Goal: Task Accomplishment & Management: Complete application form

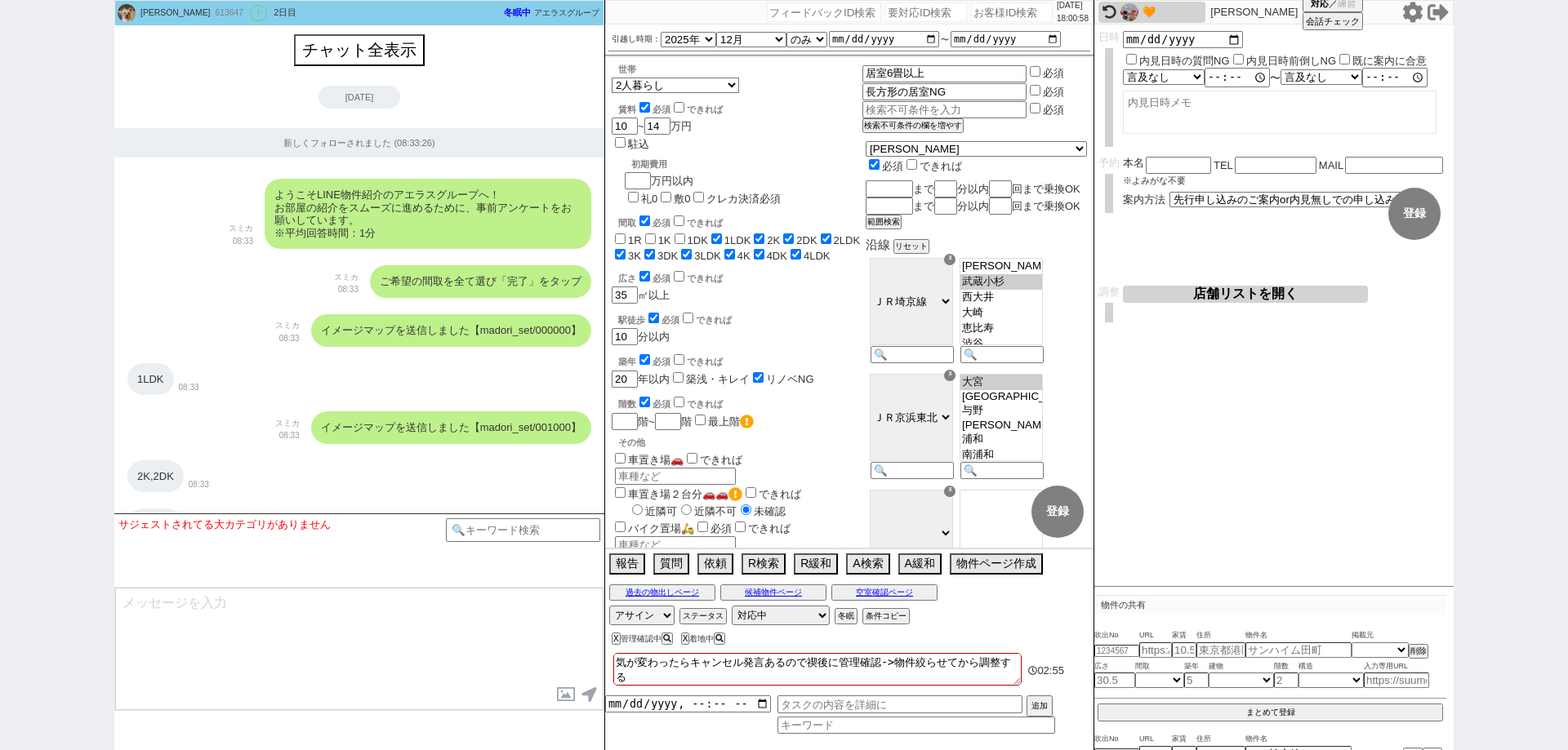
select select "2025"
select select "12"
select select "36"
select select "1"
select select "25"
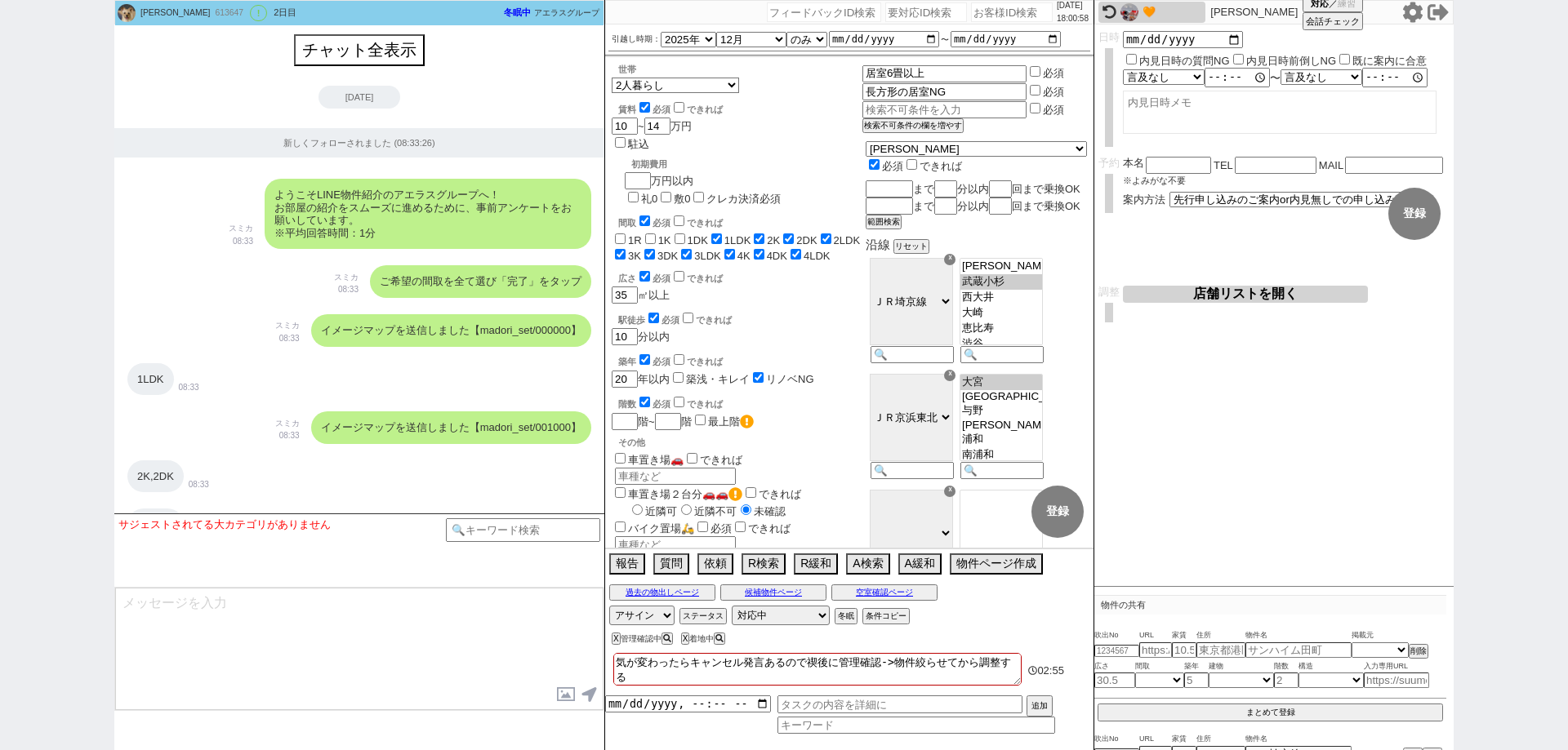
select select "3116"
select select "23"
select select "3"
select select
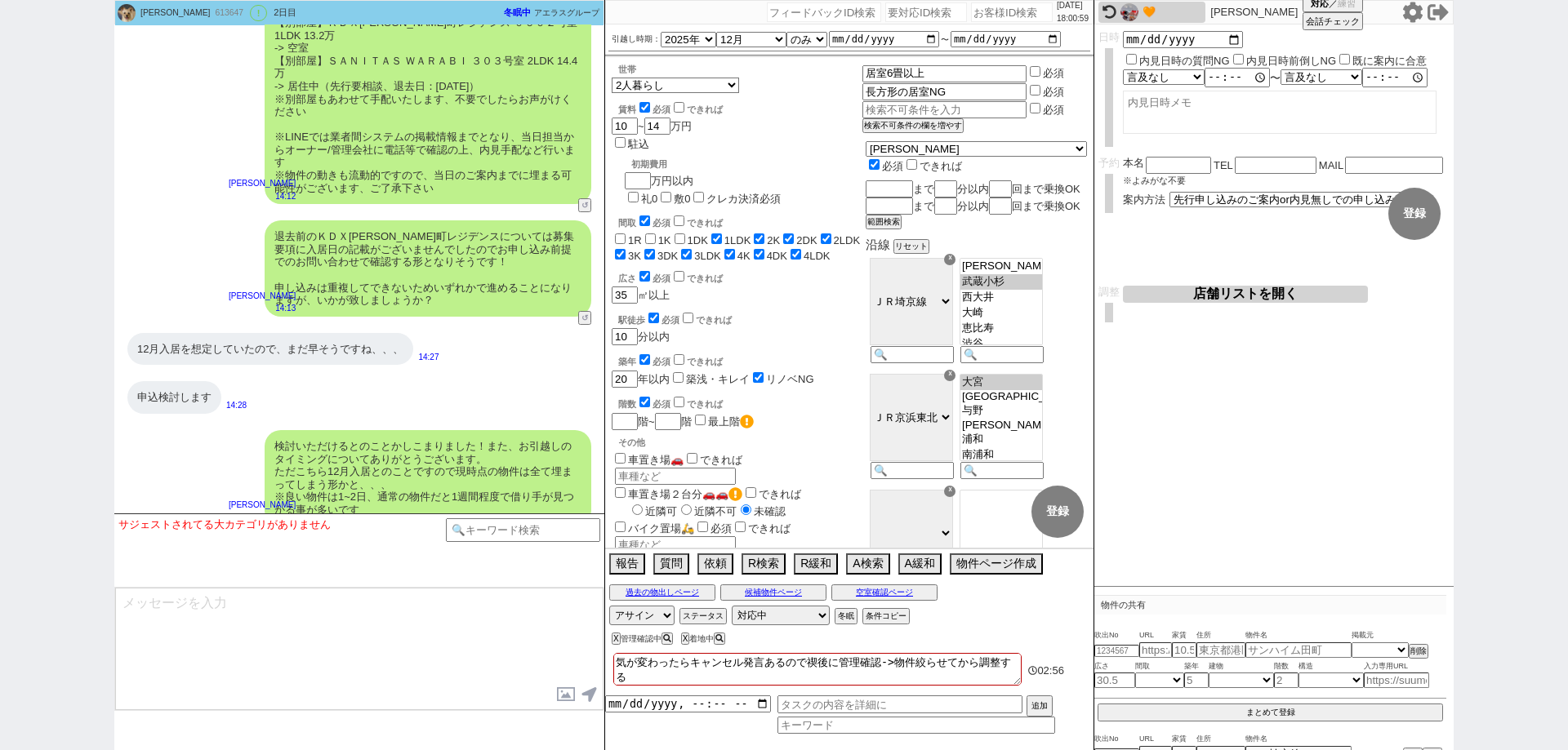
scroll to position [8061, 0]
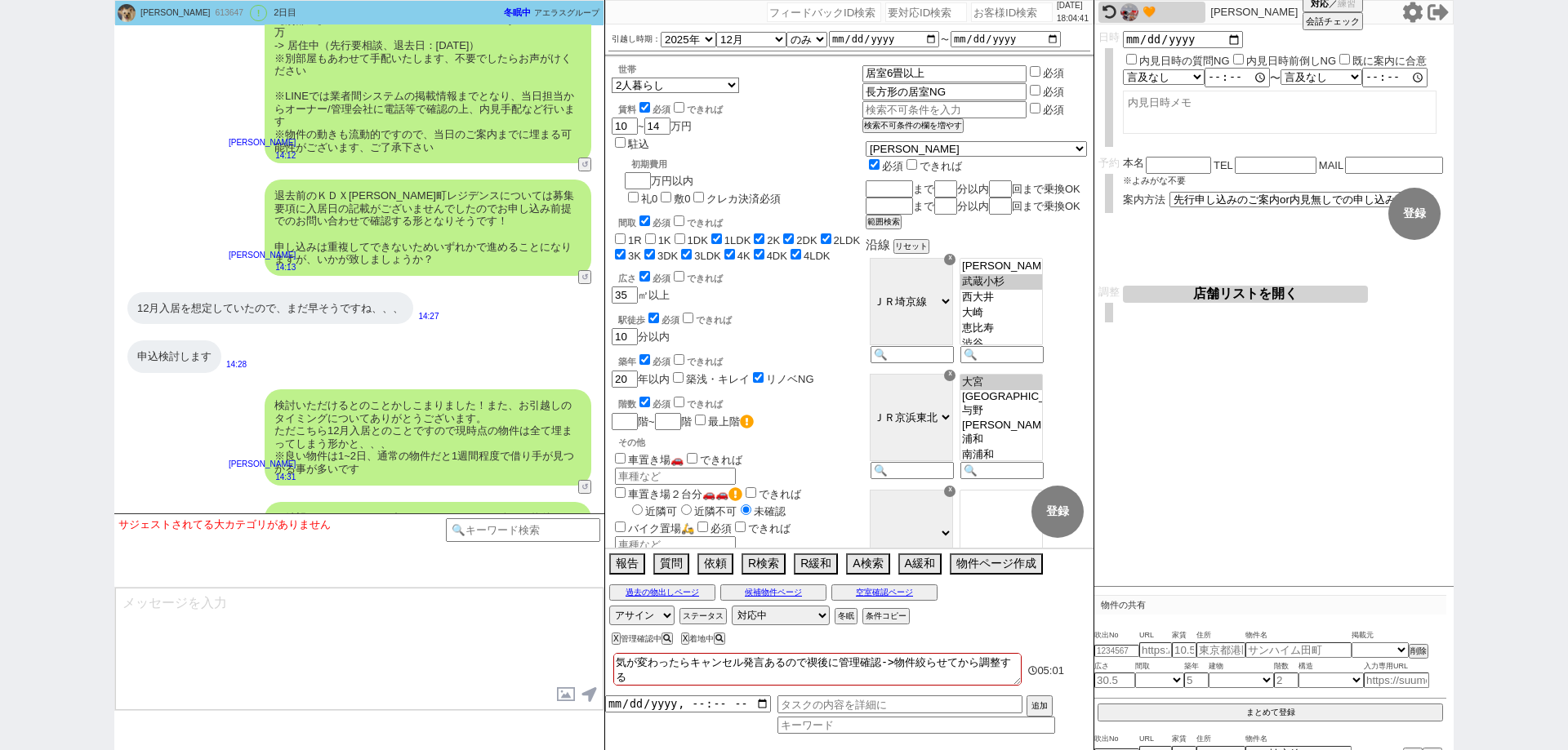
drag, startPoint x: 0, startPoint y: 458, endPoint x: 15, endPoint y: 458, distance: 15.0
click at [0, 457] on div "[PERSON_NAME] Suzaki 613647 ! 0 2日目 冬眠中 自社客 アエラスグループ スミカ_BPO チャット全表示 [DATE] 新しく…" at bounding box center [784, 375] width 1568 height 750
click at [1421, 9] on icon at bounding box center [1413, 12] width 20 height 21
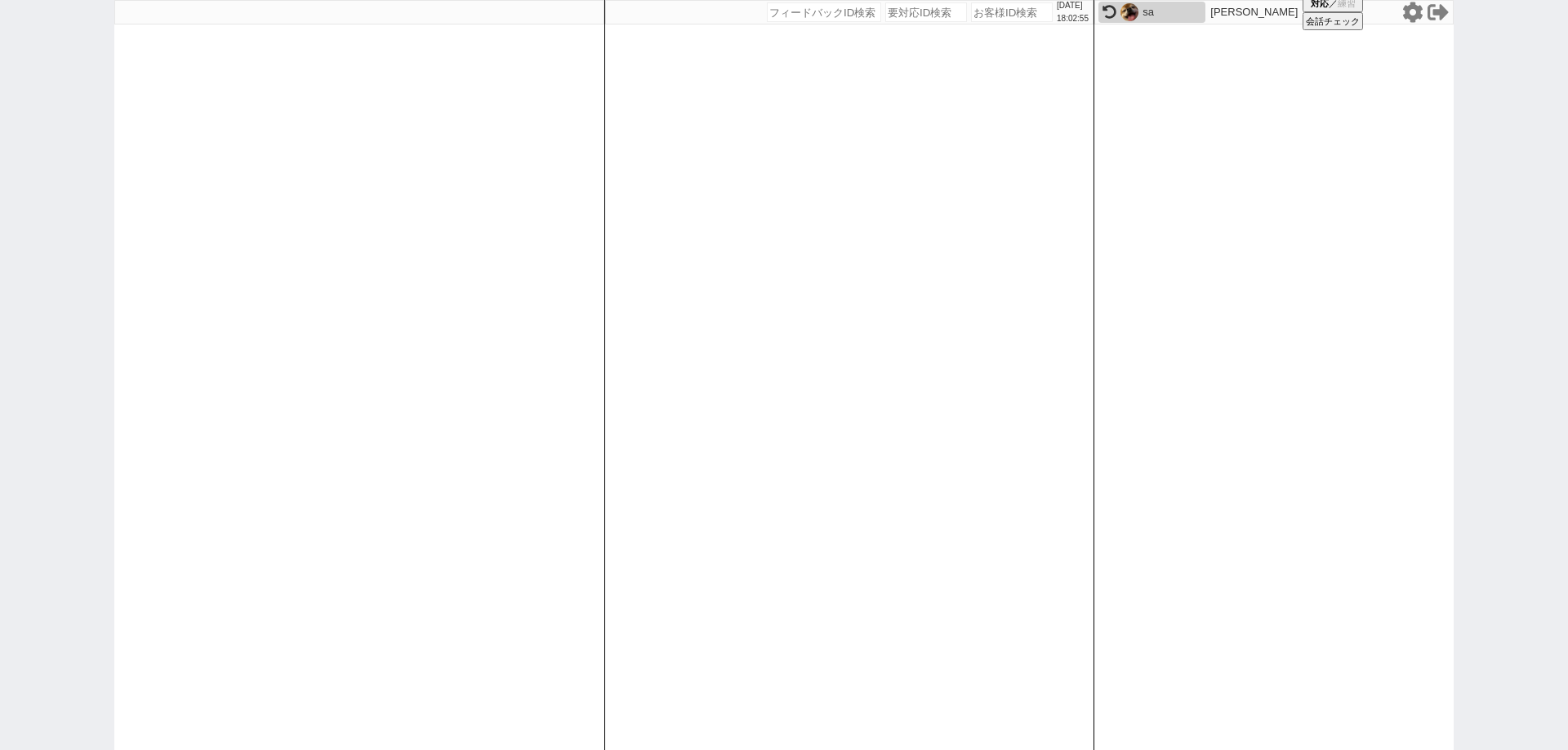
click at [1006, 16] on input "number" at bounding box center [1011, 12] width 81 height 20
paste input "613714"
type input "613714"
select select
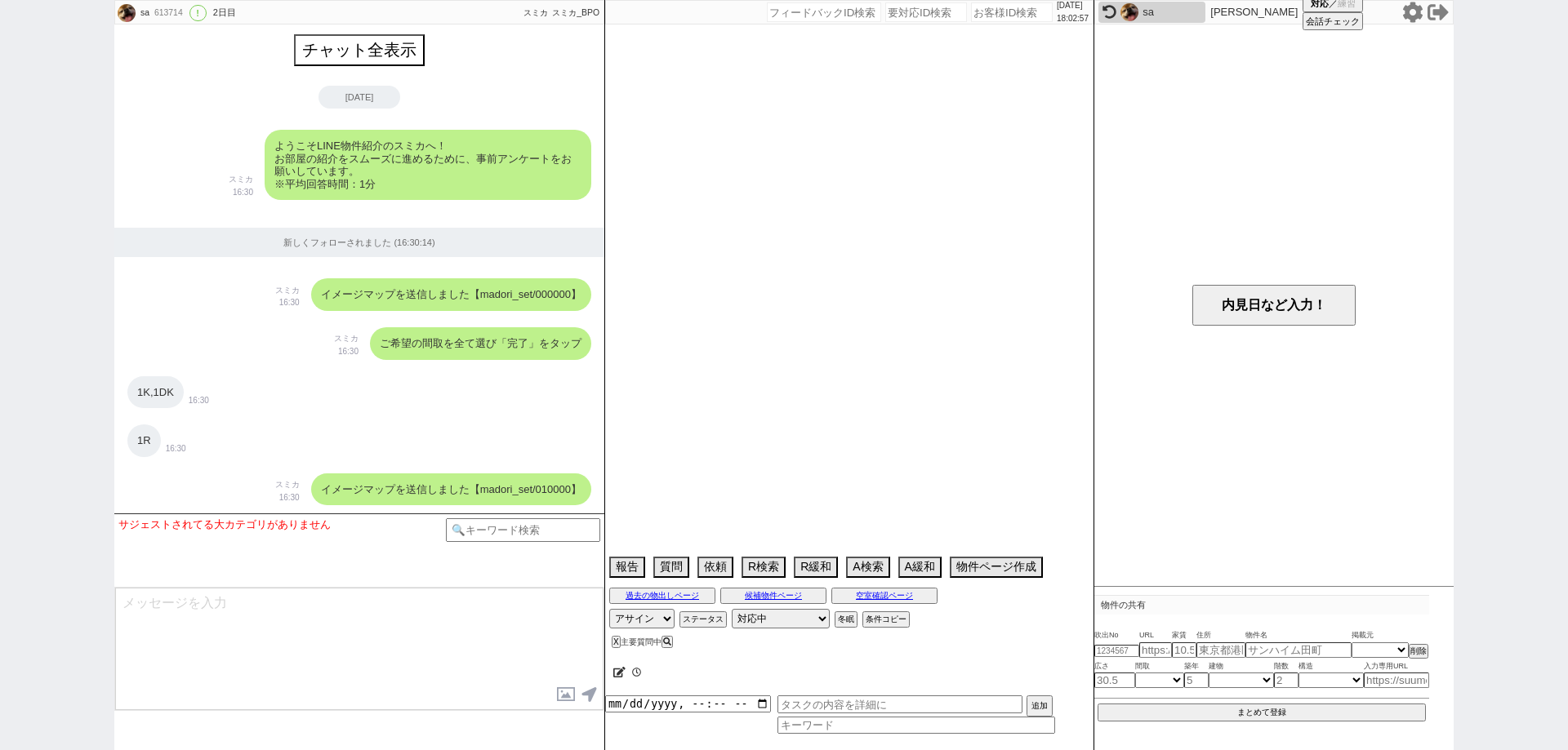
scroll to position [7598, 0]
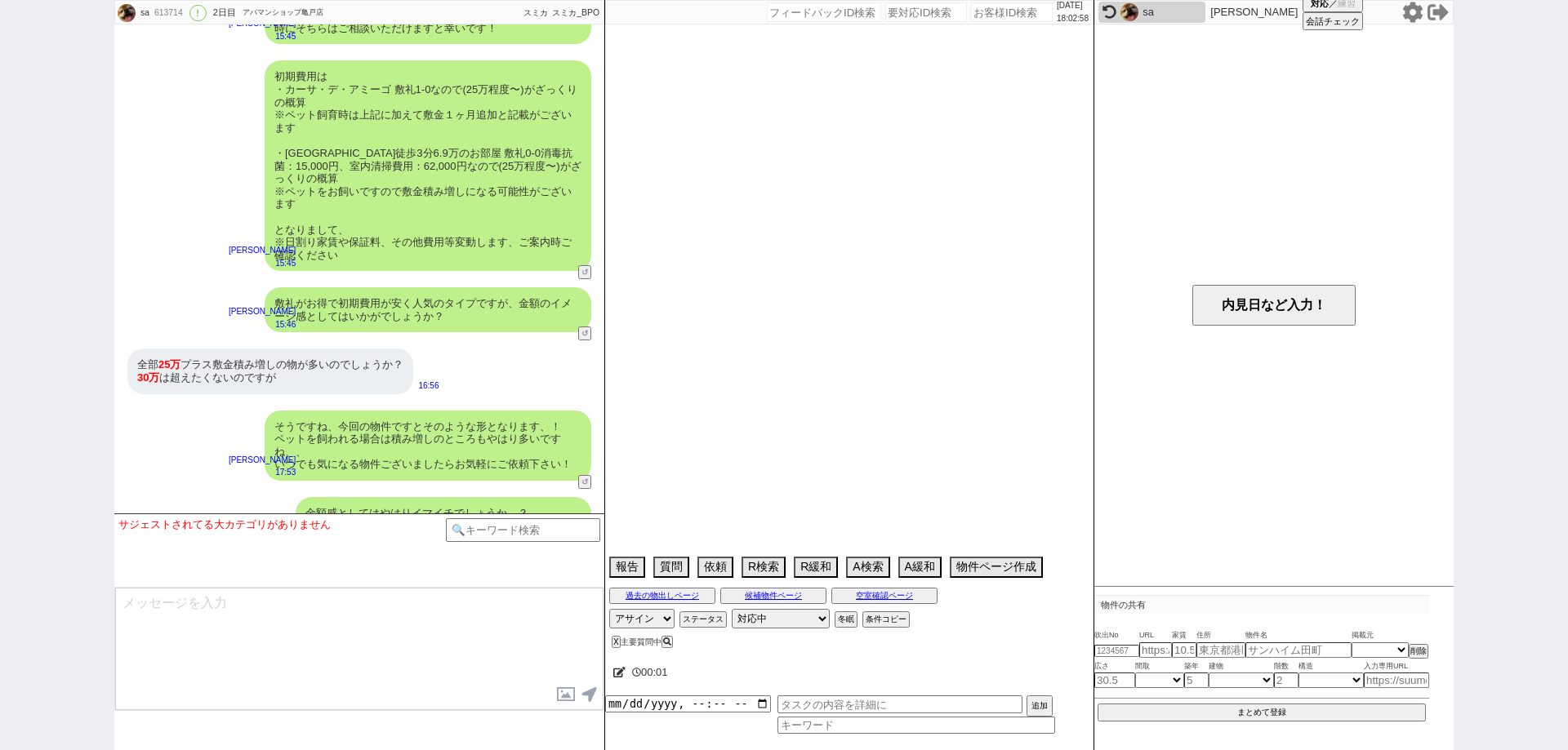
type textarea "ペットの敷増を考慮して敷礼ゼロで反映中"
select select "2025"
select select "10"
select select "36"
select select "0"
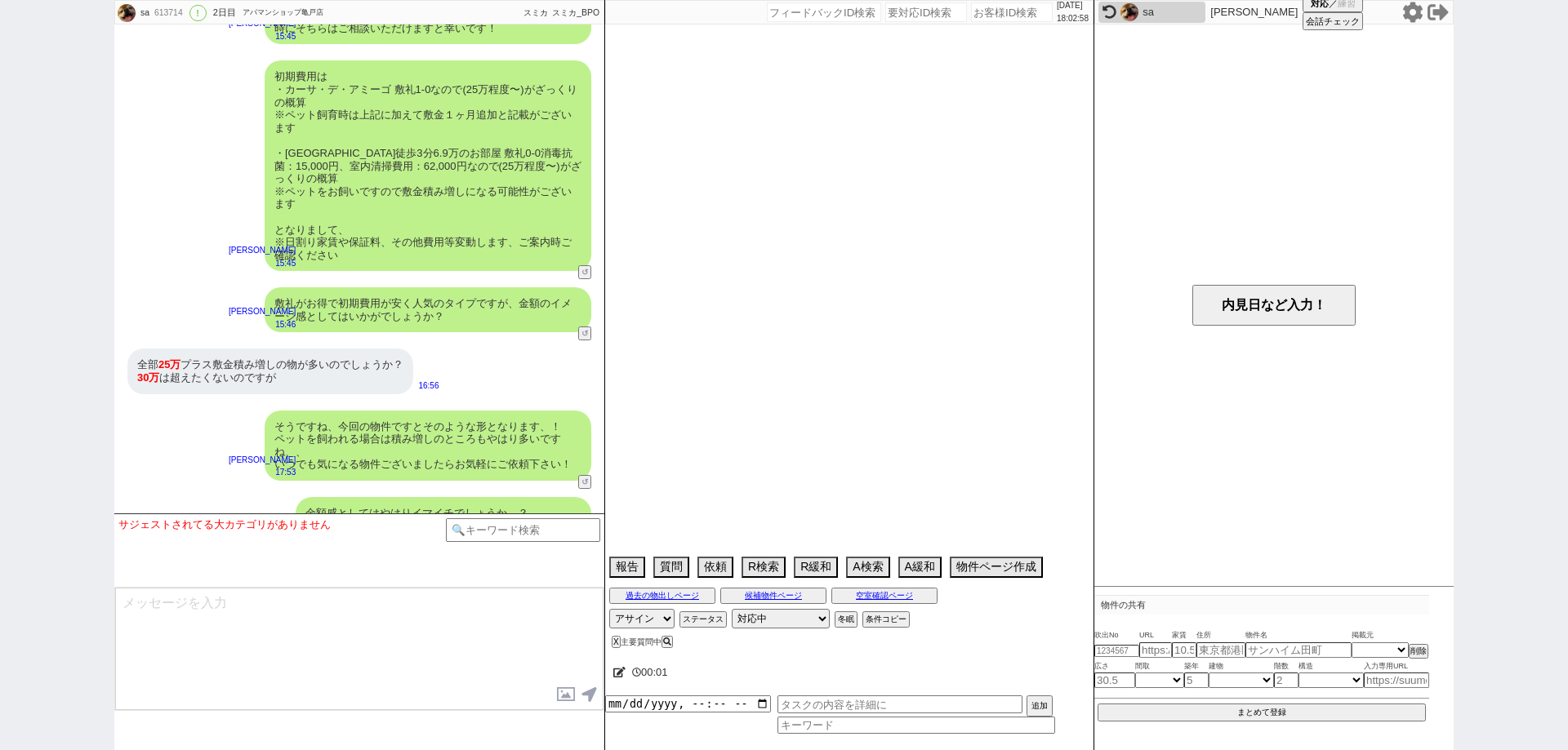
select select "62"
select select "25"
select select "9"
select select "331"
select select "14"
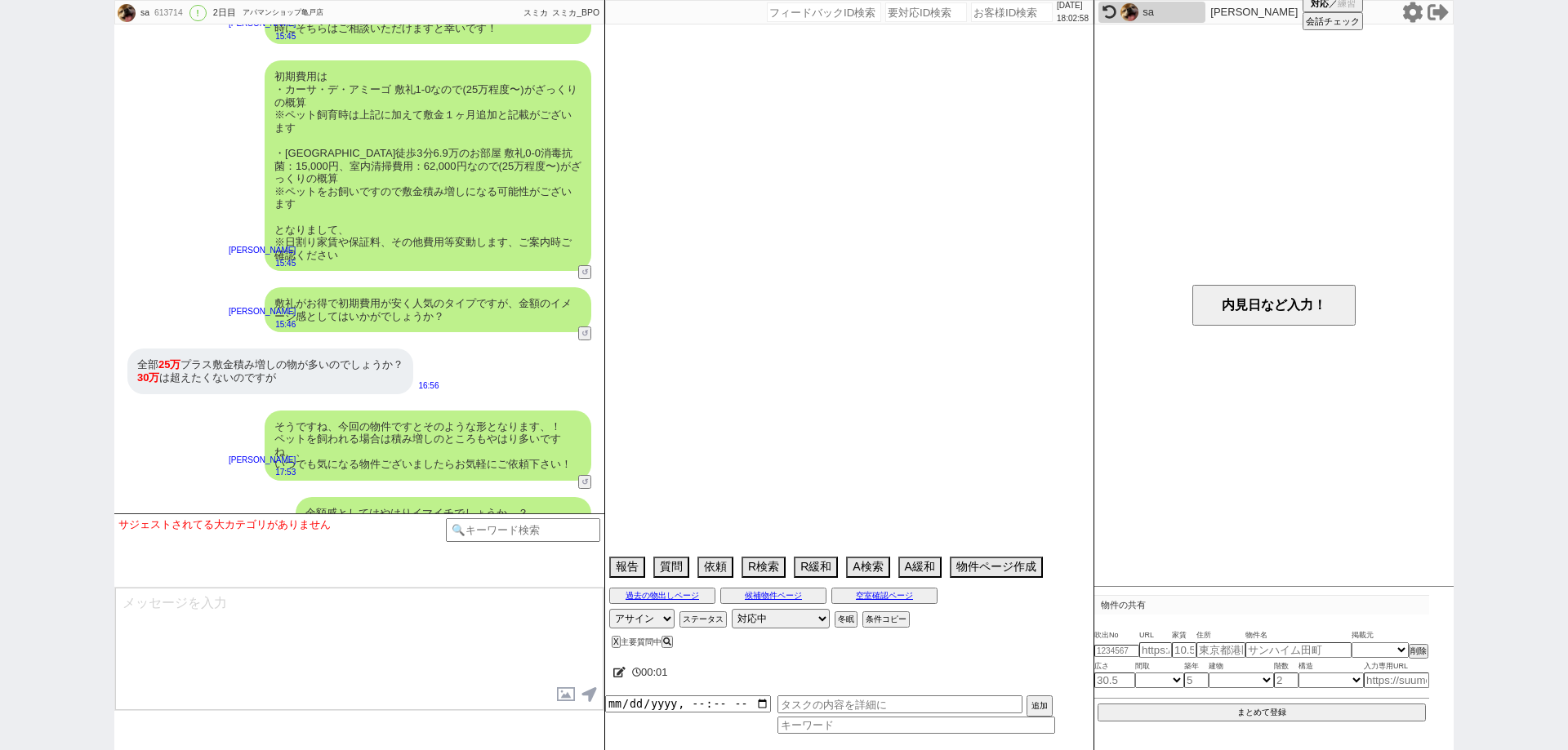
select select "23"
select select "75"
select select "60"
select select "70"
select select "1677"
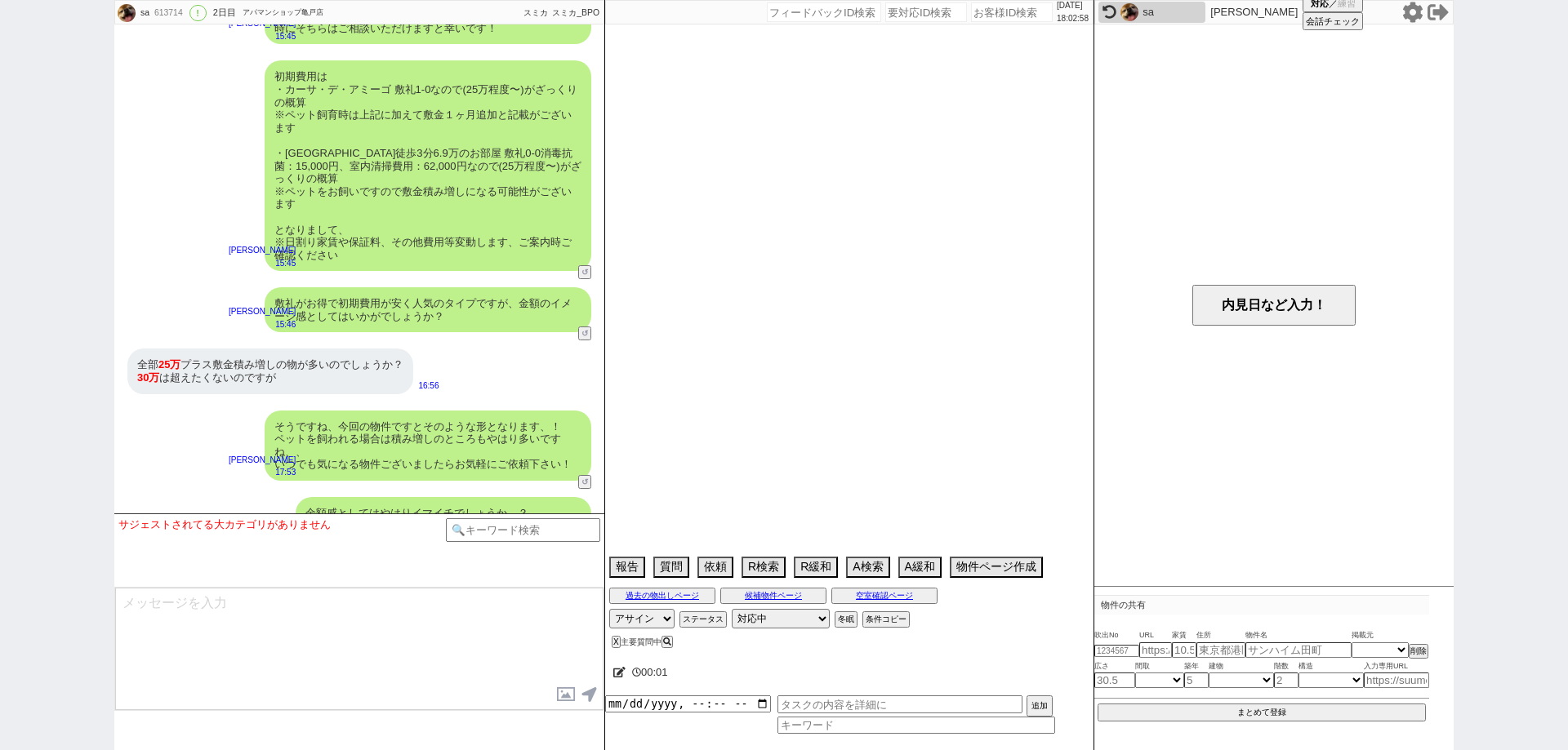
select select "821"
select select "57"
select select "65"
select select "1577"
select select "50"
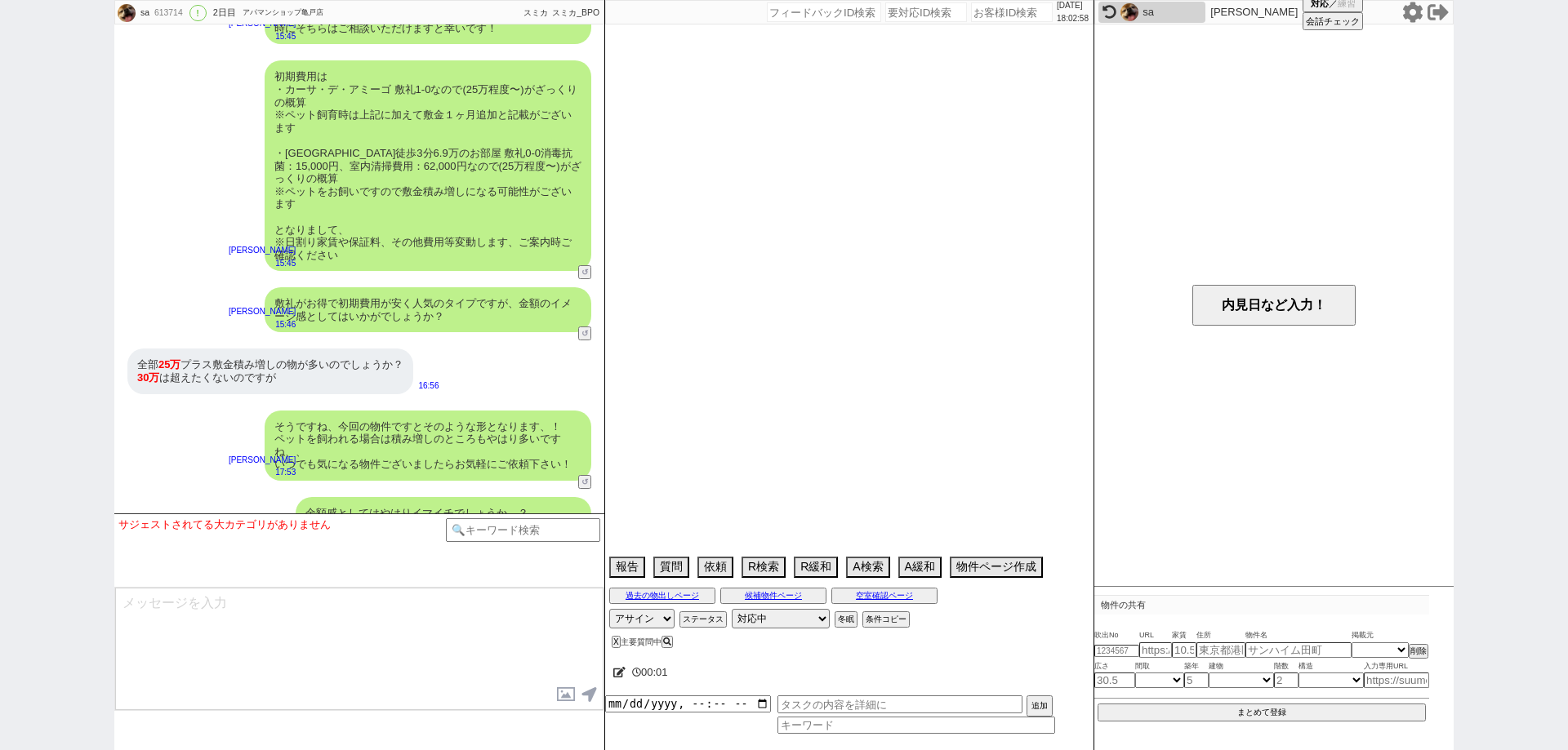
select select "69"
select select "59"
select select "64"
select select "1557"
select select "52"
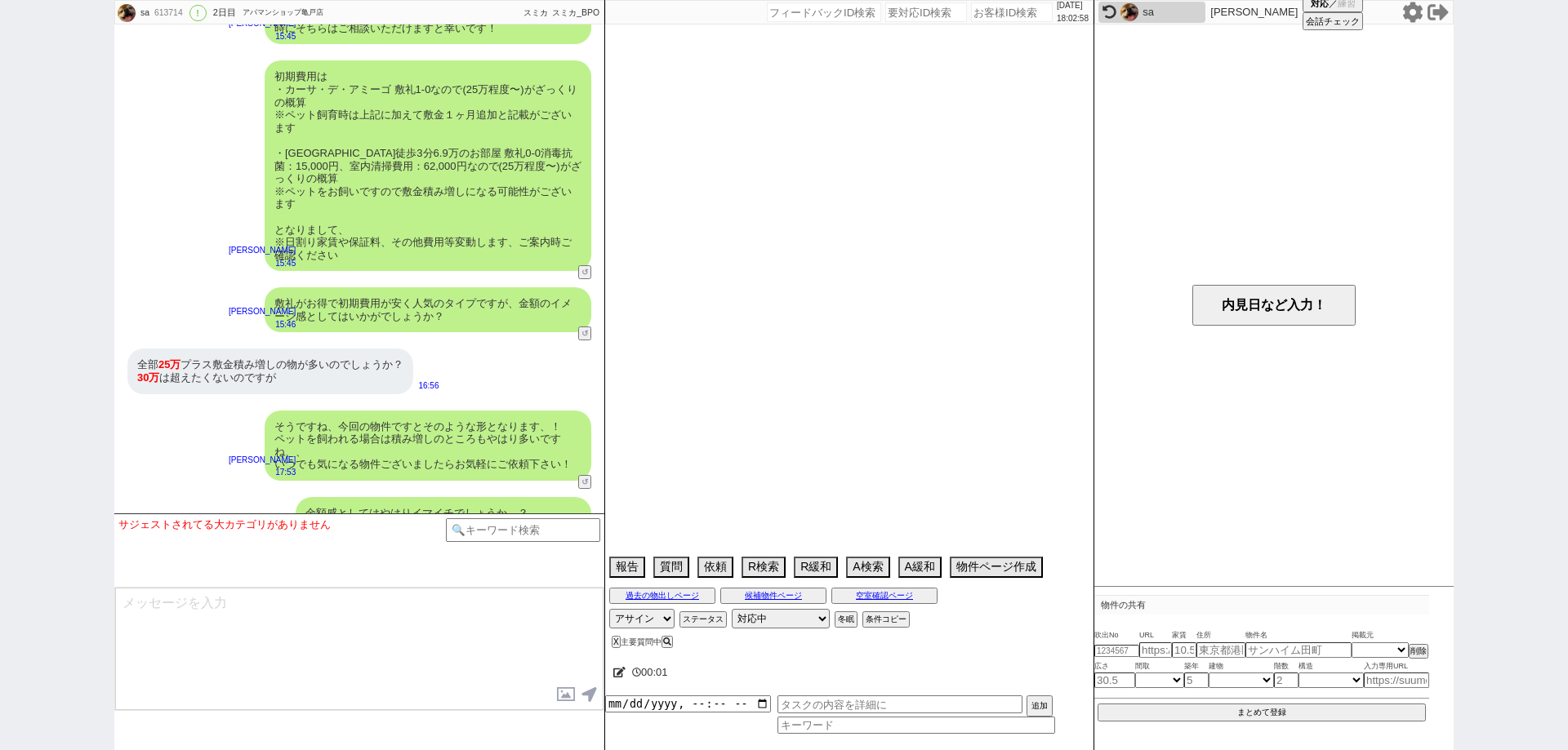
select select "67"
select select "48"
select select "47"
select select "53"
select select "63"
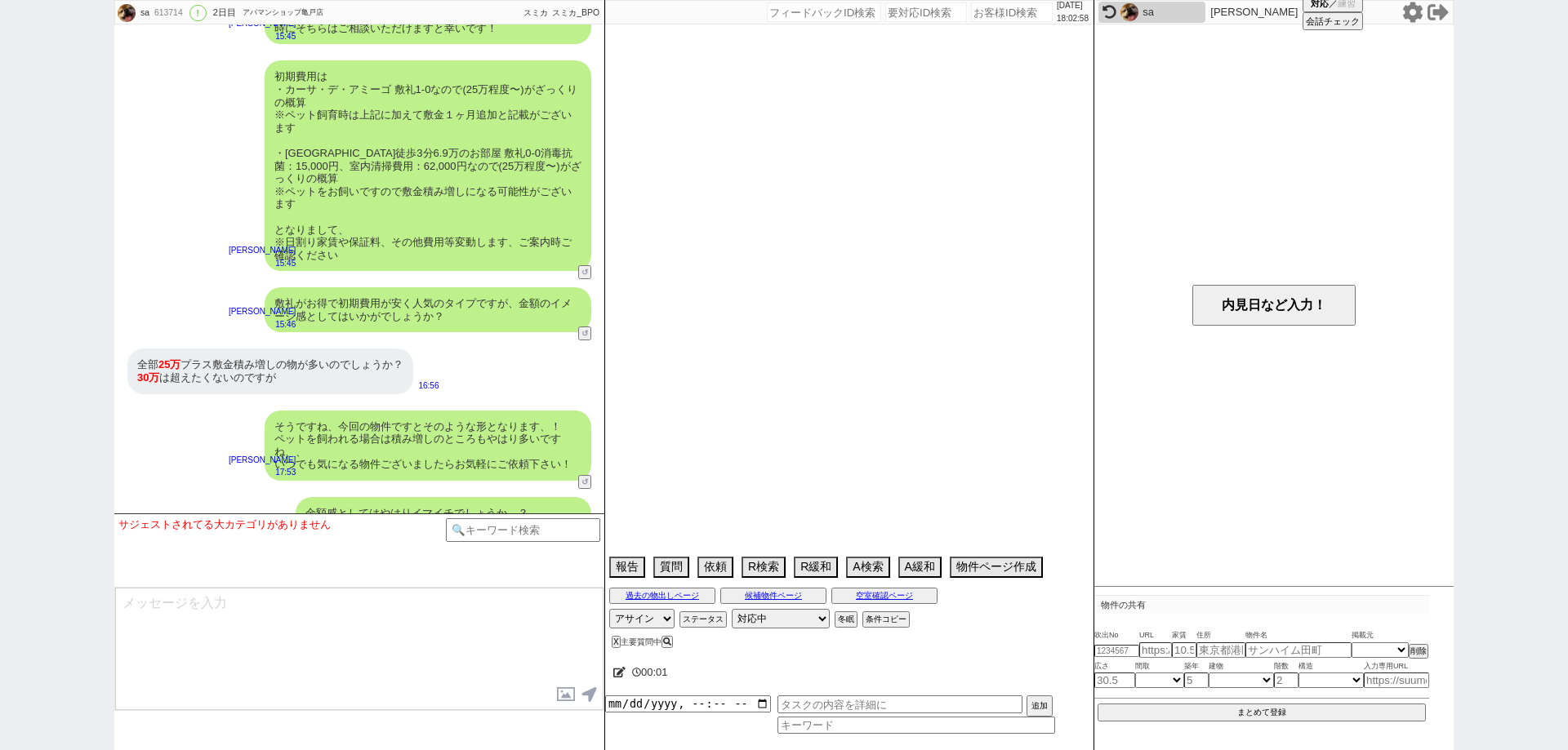
select select "19"
select select "44"
select select "54"
select select "68"
select select "1637"
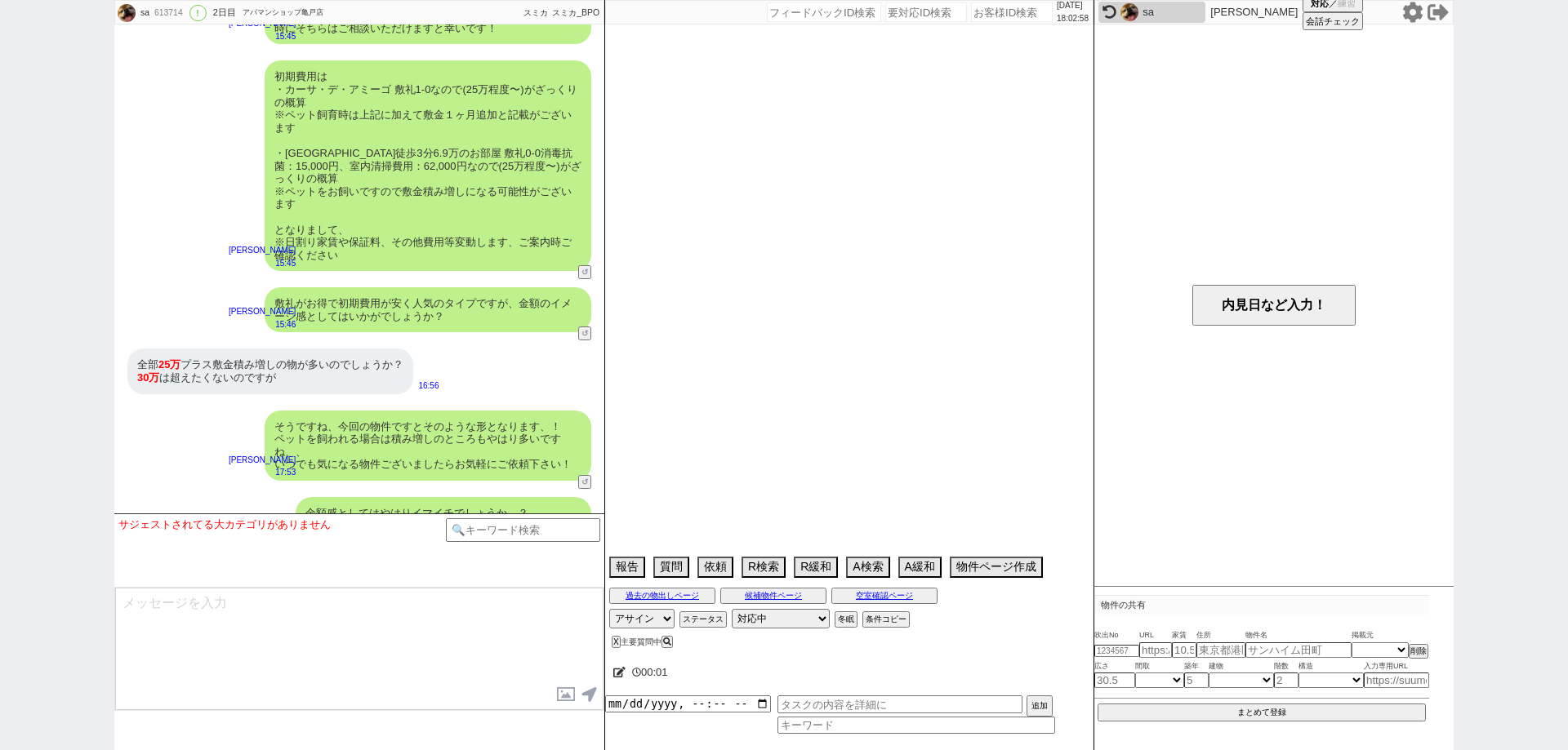
select select "15"
select select "66"
select select "56"
select select "71"
select select "72"
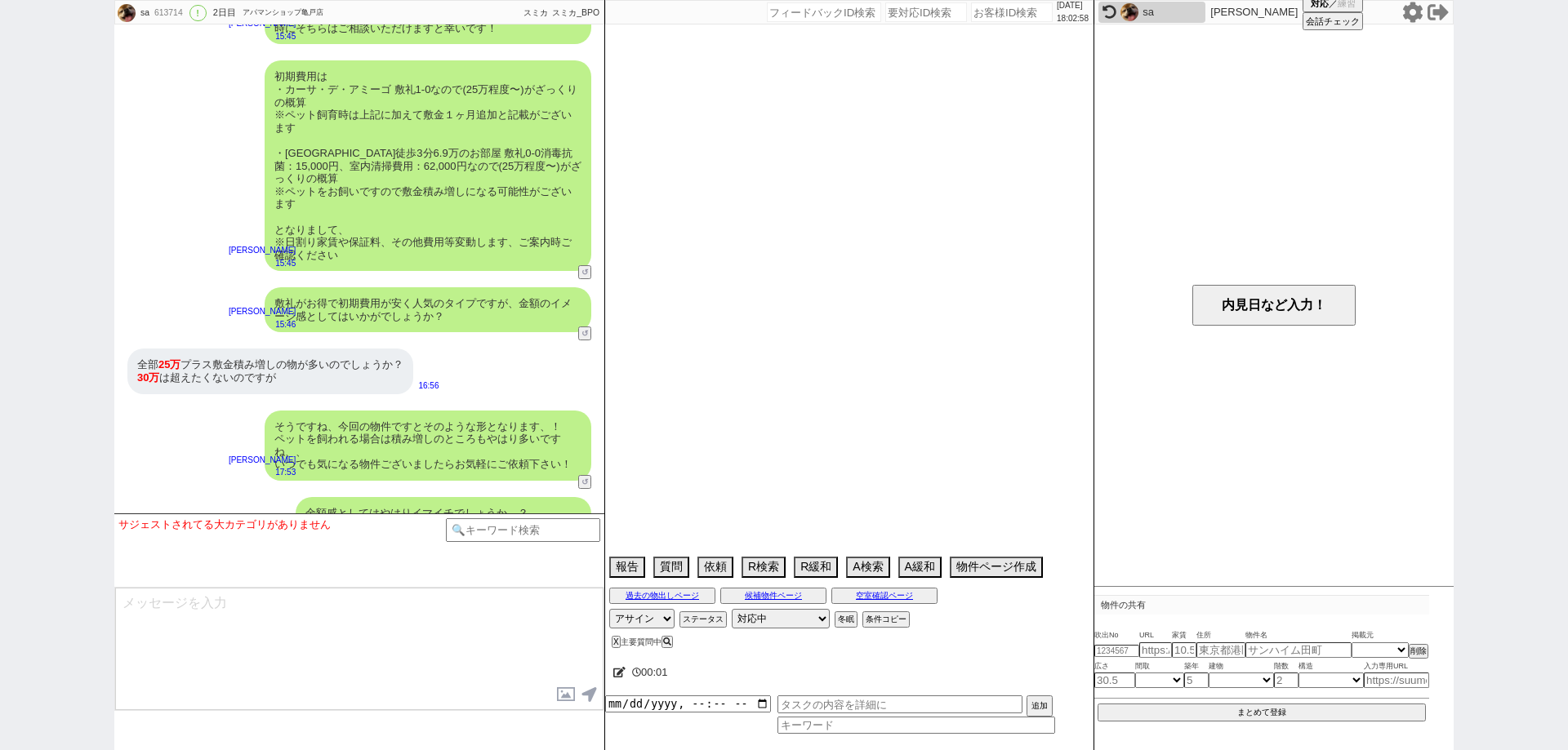
select select "1739"
select select "74"
select select "38"
select select "35"
select select "55"
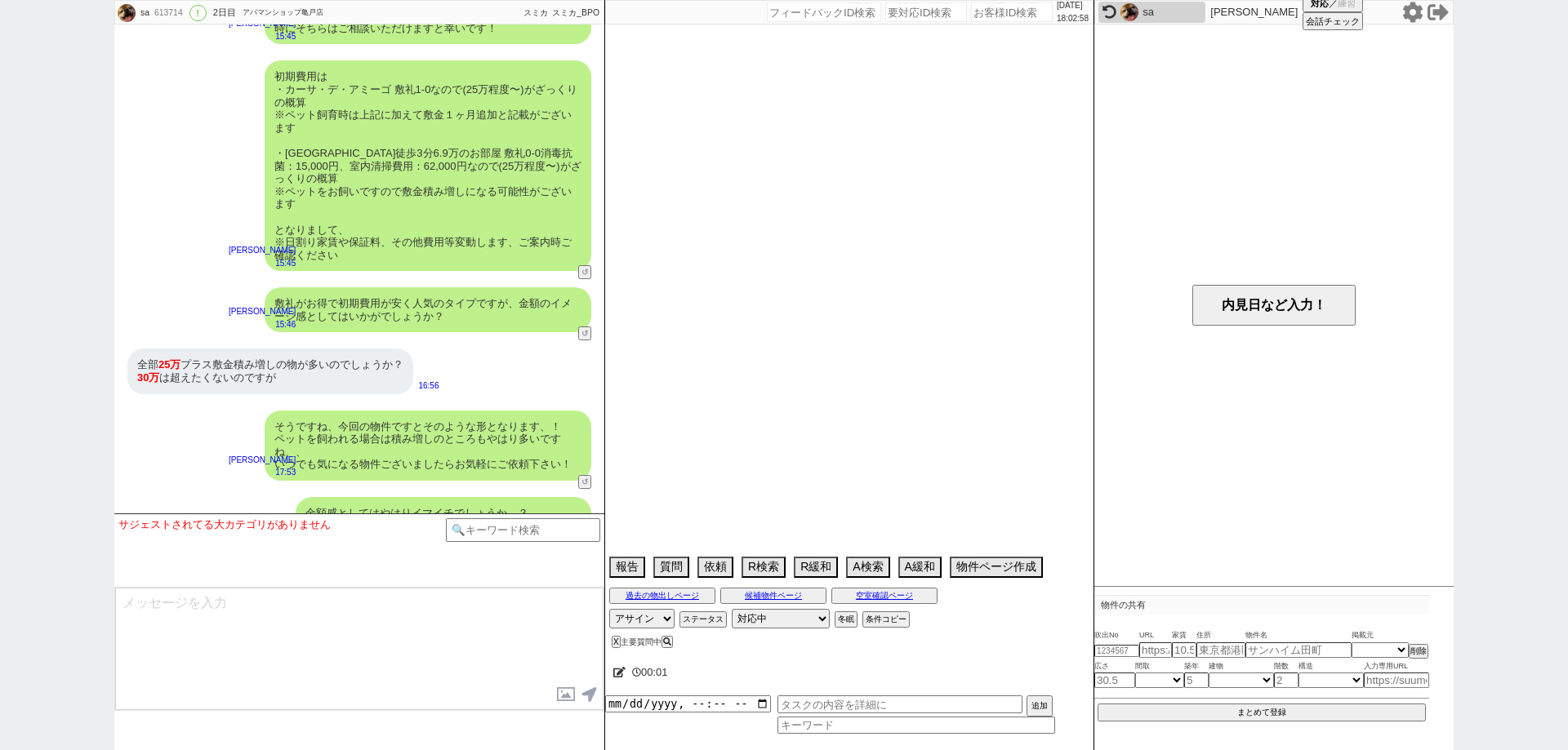
select select "36"
select select "7"
select select "77"
select select "51"
select select "58"
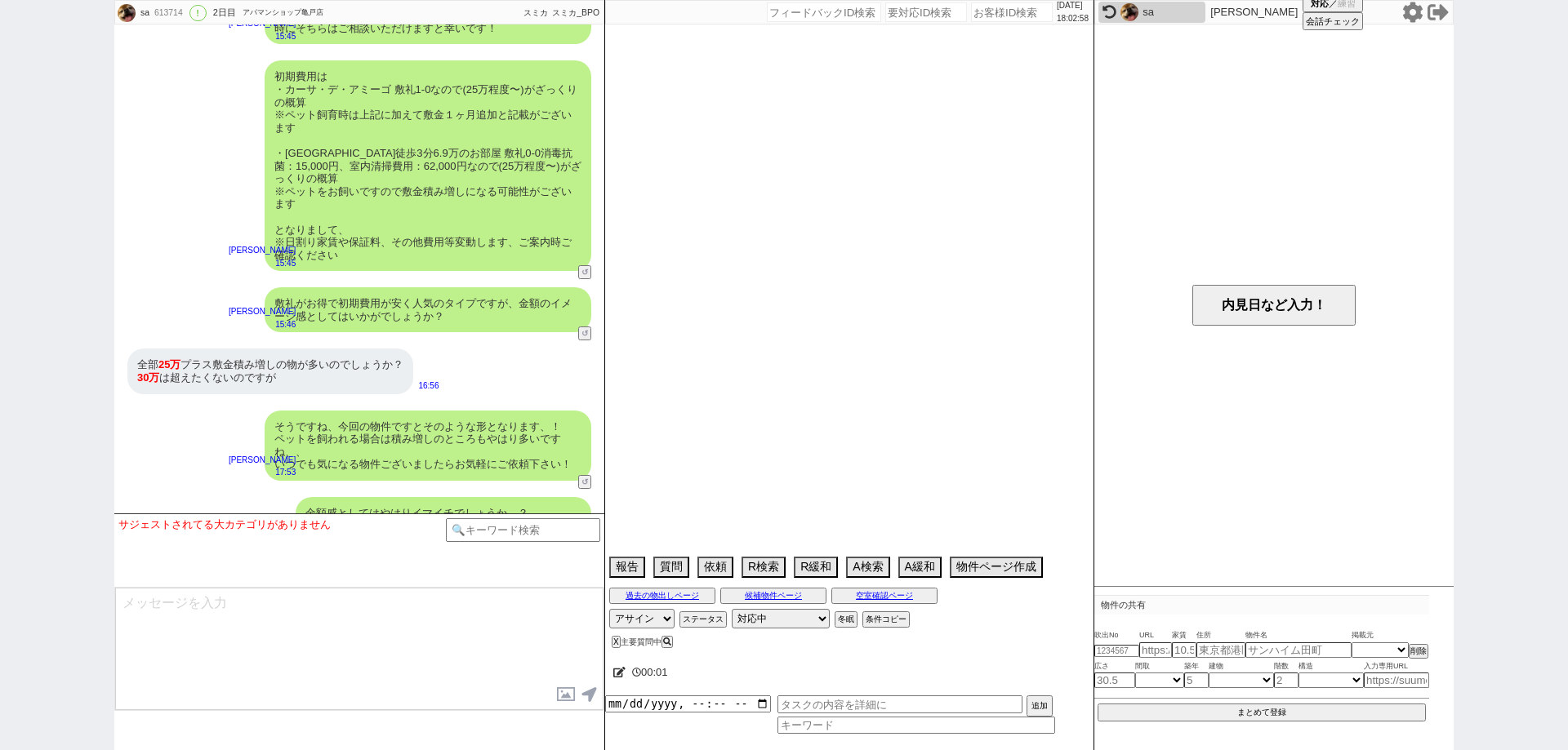
select select "12"
select select "73"
select select "1760"
select select "17"
select select "61"
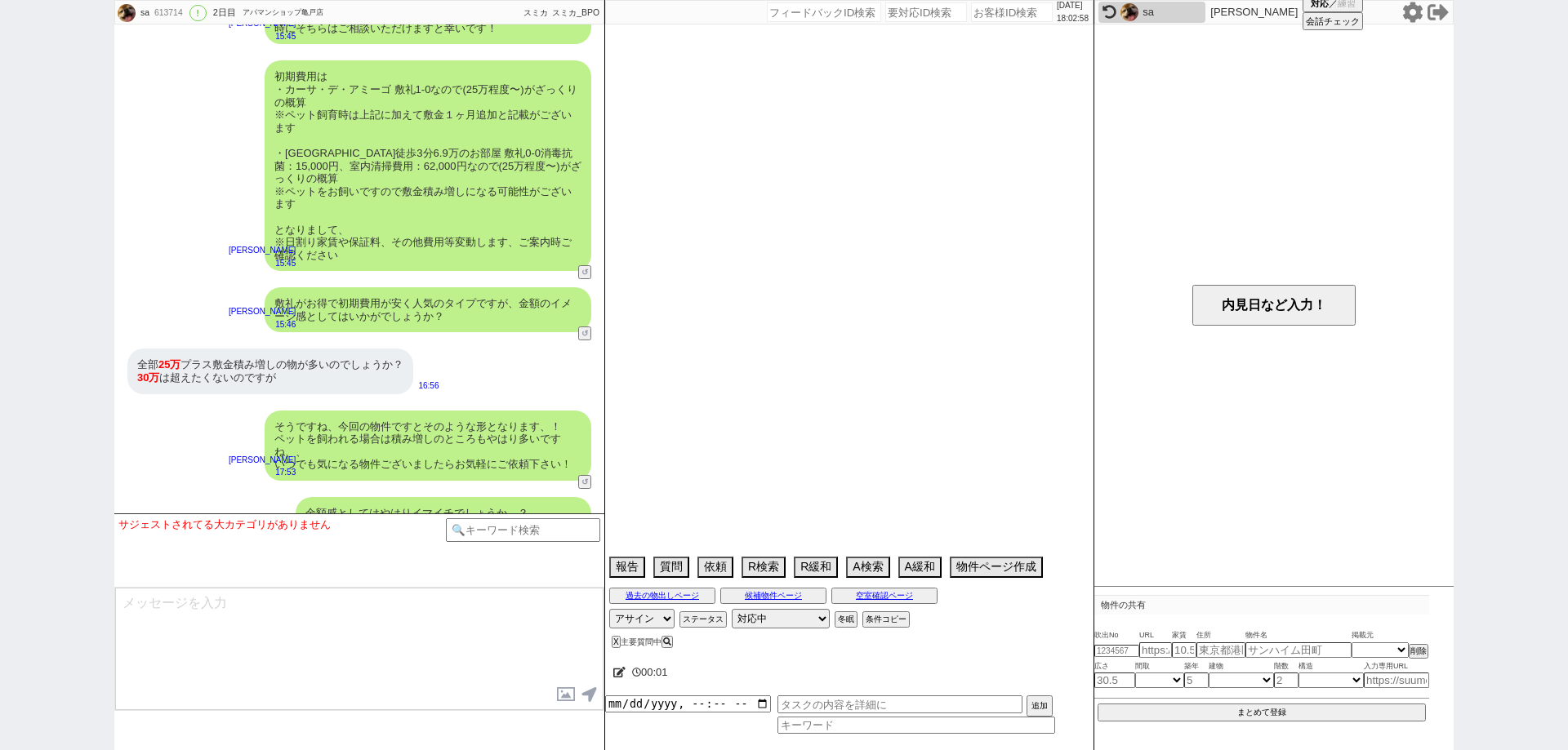
select select "11"
select select "29"
select select "37"
select select "46"
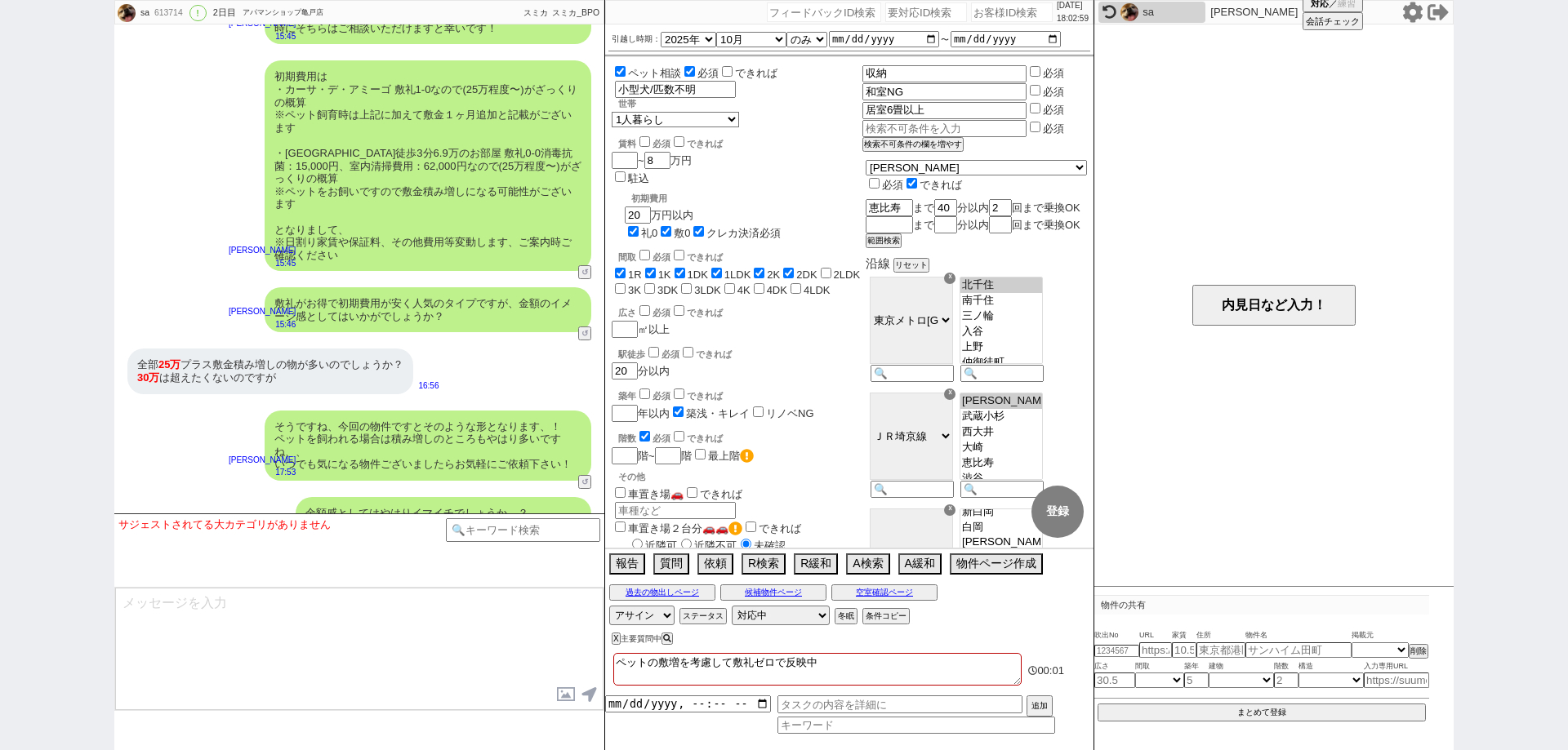
scroll to position [12, 0]
click at [0, 415] on div "sa 613714 ! 0 2日目 アパマンショップ亀戸店 冬眠中 自社客 スミカ スミカ_BPO チャット全表示 2025-09-08 ようこそLINE物件…" at bounding box center [784, 375] width 1568 height 750
